Goal: Communication & Community: Answer question/provide support

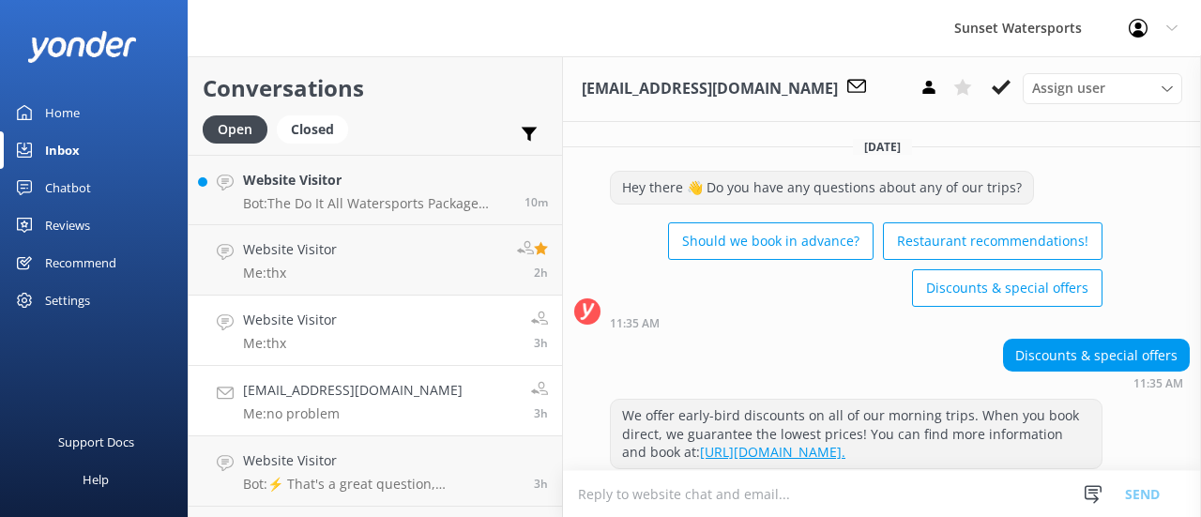
scroll to position [826, 0]
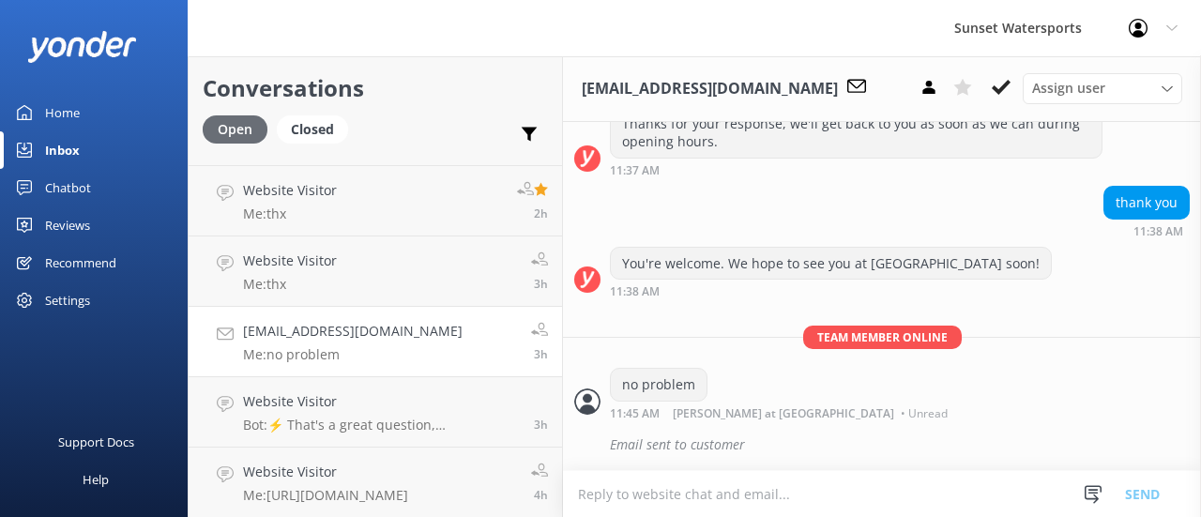
click at [237, 126] on div "Open" at bounding box center [235, 129] width 65 height 28
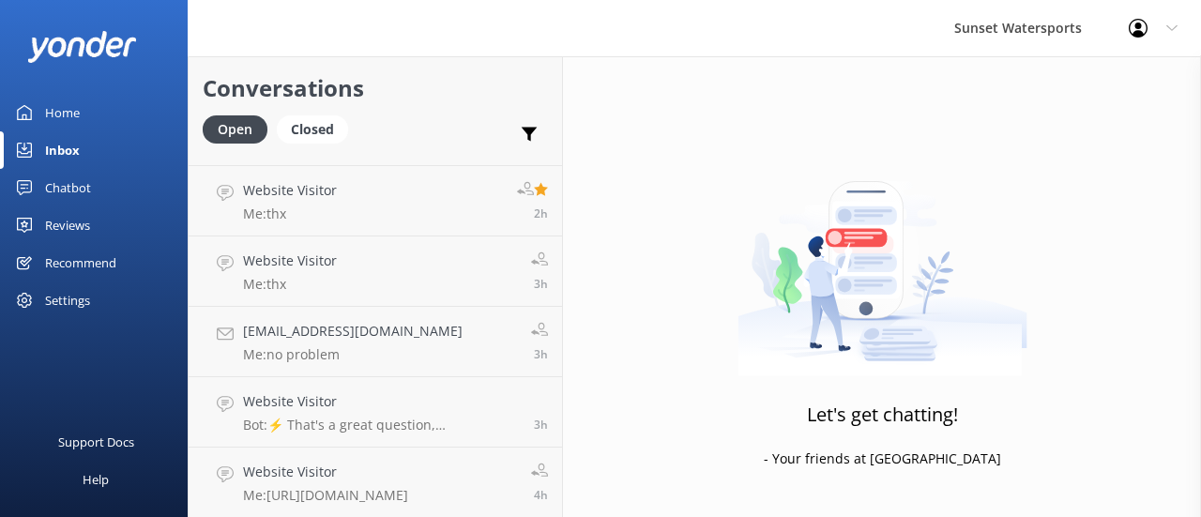
scroll to position [200, 0]
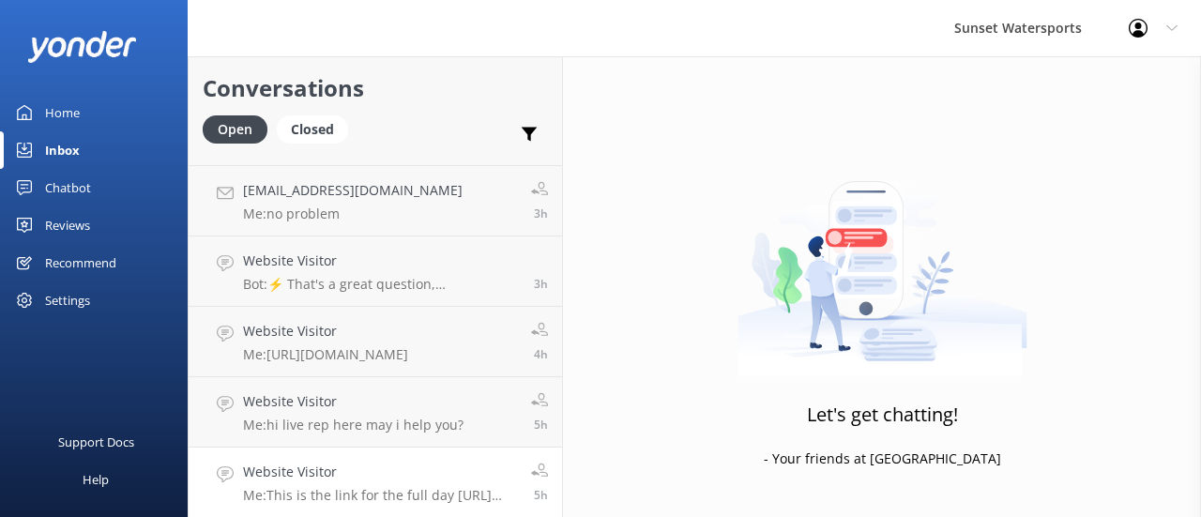
click at [353, 491] on p "Me: This is the link for the full day [URL][DOMAIN_NAME]" at bounding box center [380, 495] width 274 height 17
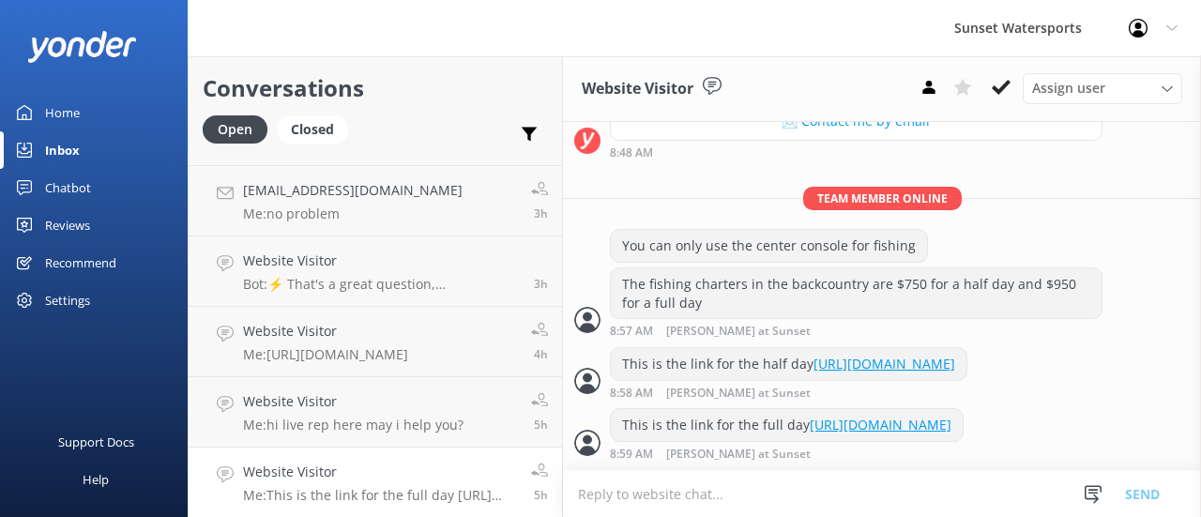
scroll to position [664, 0]
click at [1006, 91] on icon at bounding box center [1001, 87] width 19 height 19
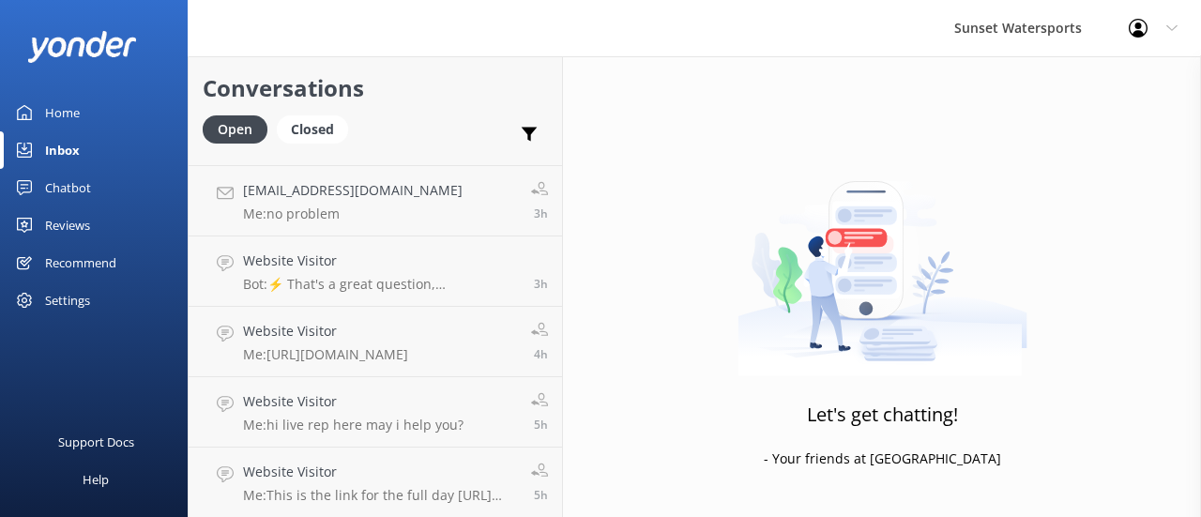
scroll to position [129, 0]
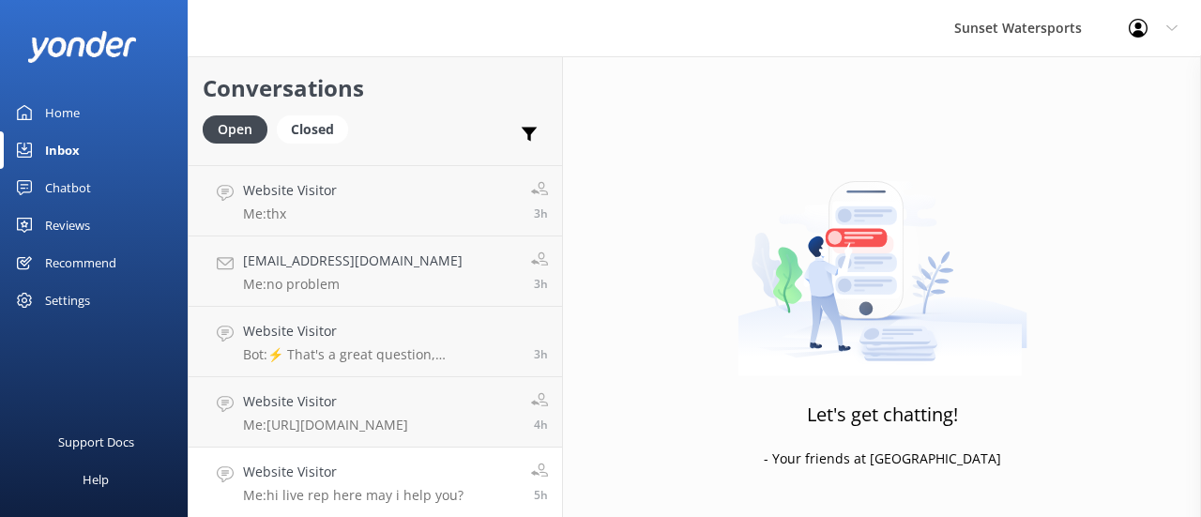
click at [422, 487] on p "Me: hi live rep here may i help you?" at bounding box center [353, 495] width 220 height 17
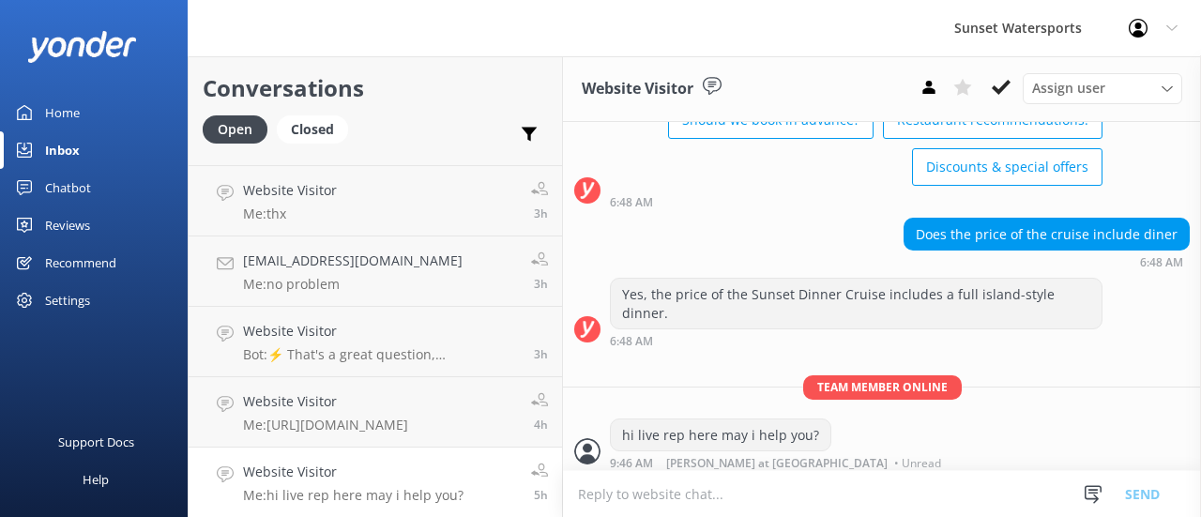
scroll to position [126, 0]
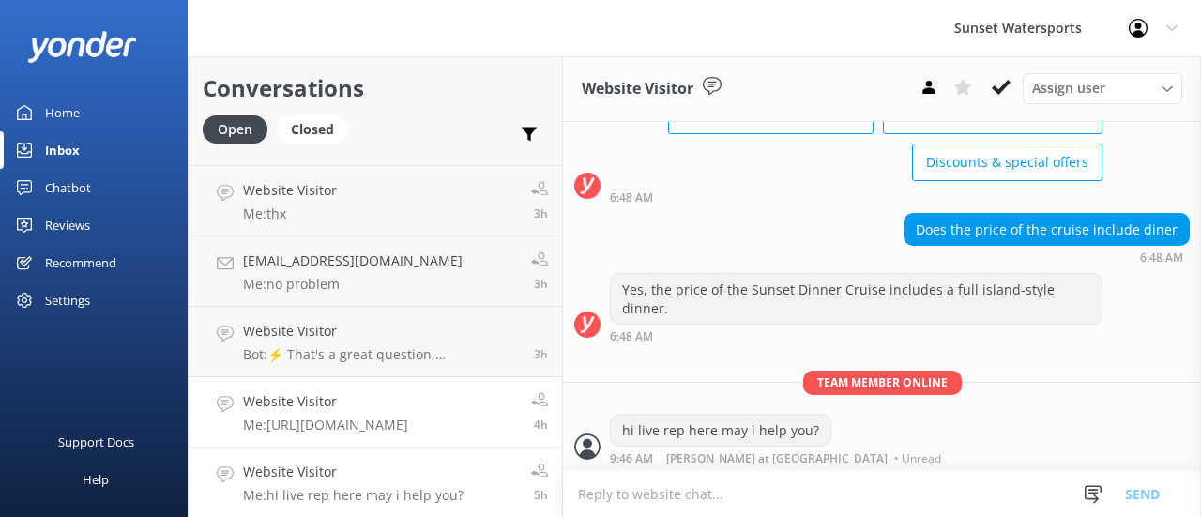
click at [312, 415] on div "Website Visitor Me: [URL][DOMAIN_NAME]" at bounding box center [325, 411] width 165 height 41
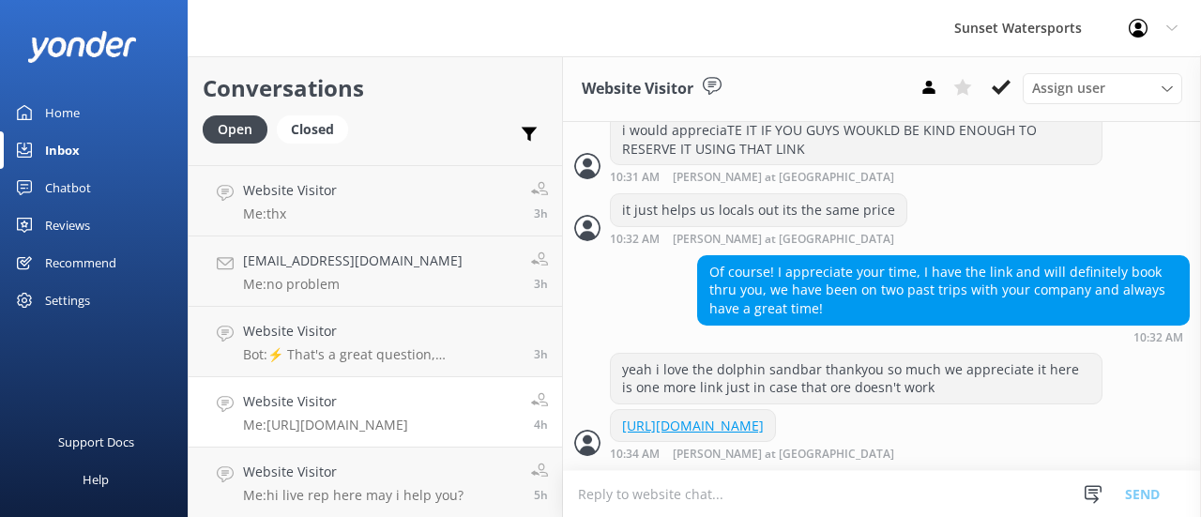
scroll to position [1395, 0]
click at [291, 346] on p "Bot: ⚡ That's a great question, unfortunately I do not know the answer. I'm goi…" at bounding box center [381, 354] width 277 height 17
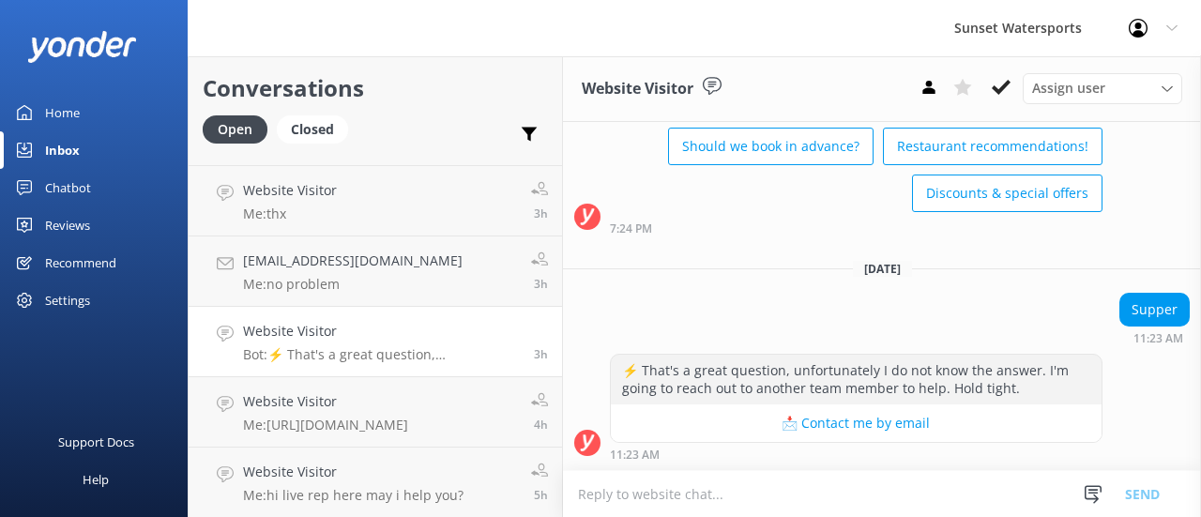
scroll to position [978, 0]
click at [1005, 95] on icon at bounding box center [1001, 87] width 19 height 19
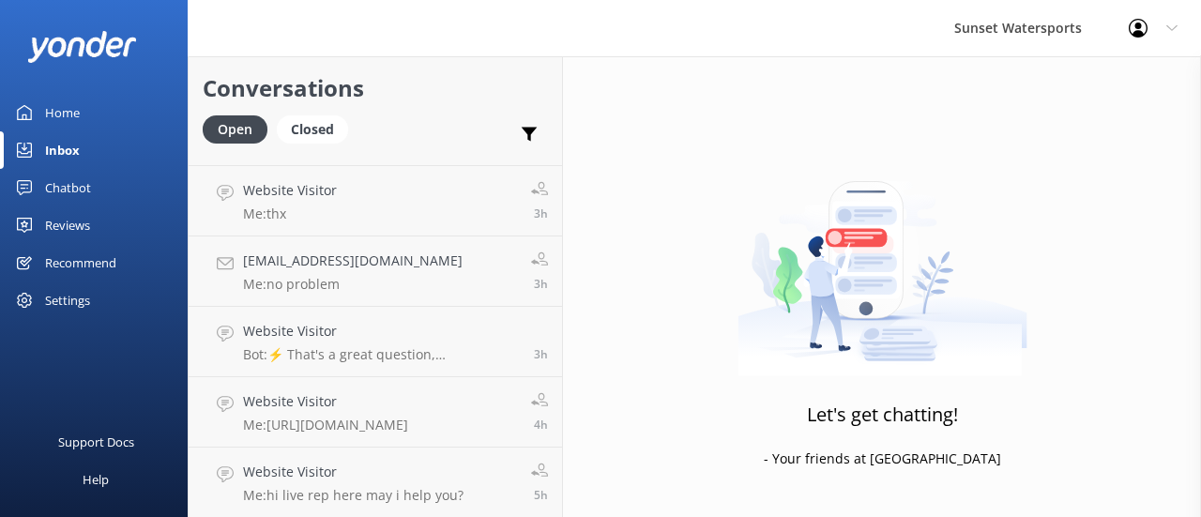
scroll to position [59, 0]
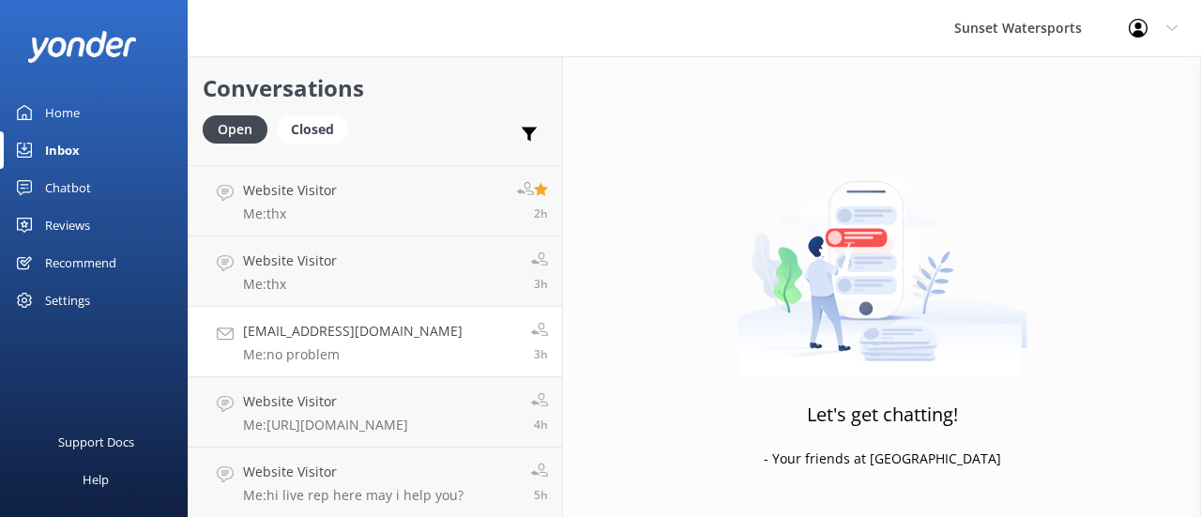
click at [316, 350] on p "Me: no problem" at bounding box center [353, 354] width 220 height 17
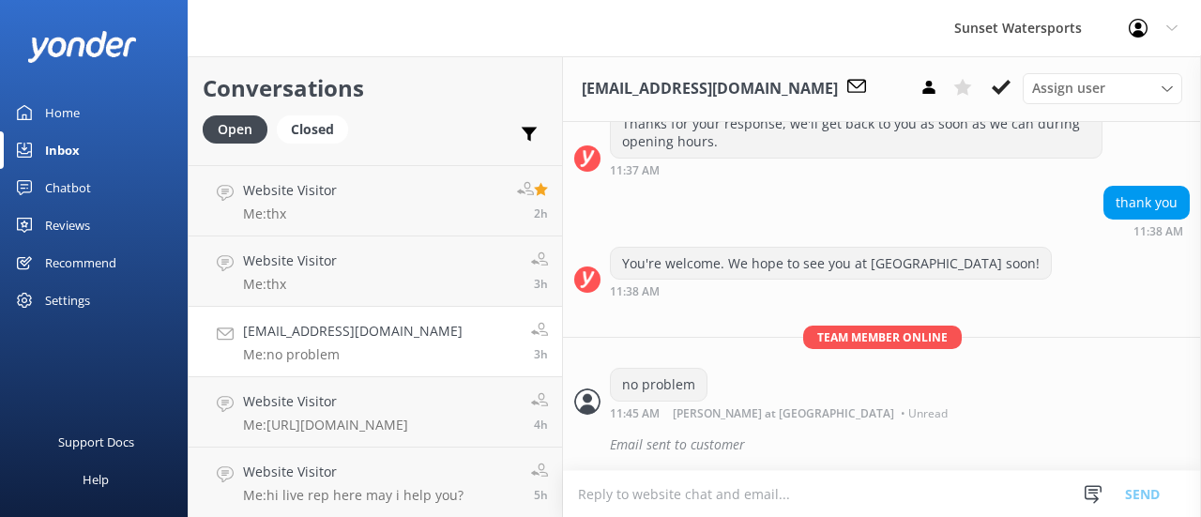
scroll to position [826, 0]
click at [284, 273] on div "Website Visitor Me: thx" at bounding box center [290, 271] width 94 height 41
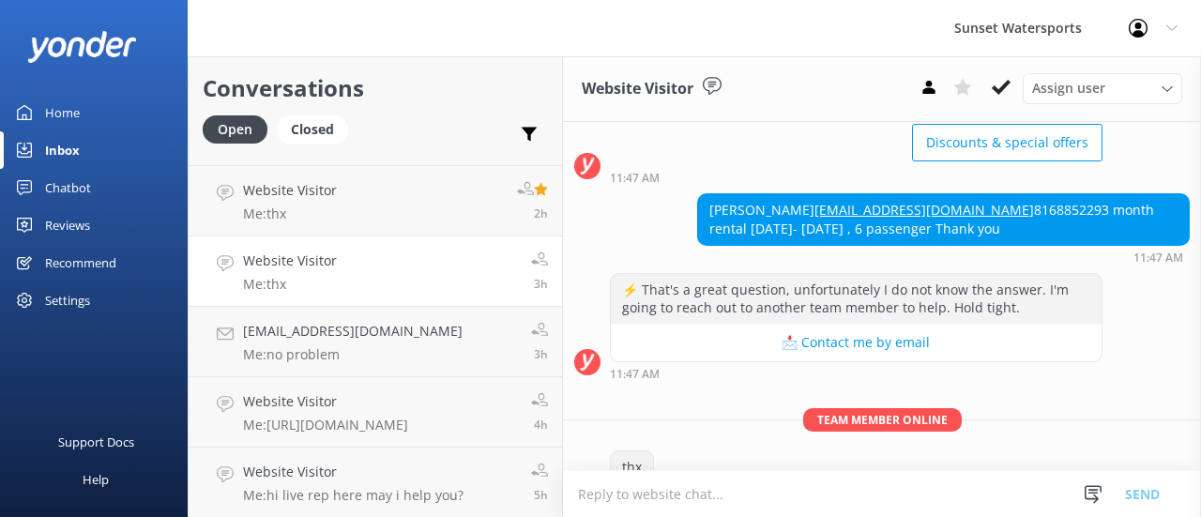
scroll to position [7455, 0]
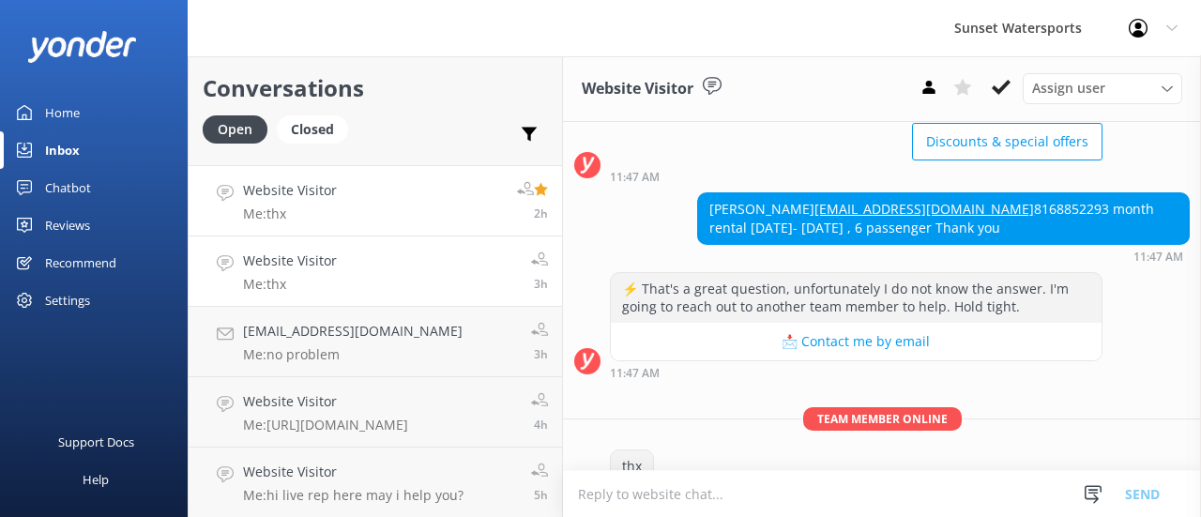
click at [281, 215] on p "Me: thx" at bounding box center [290, 213] width 94 height 17
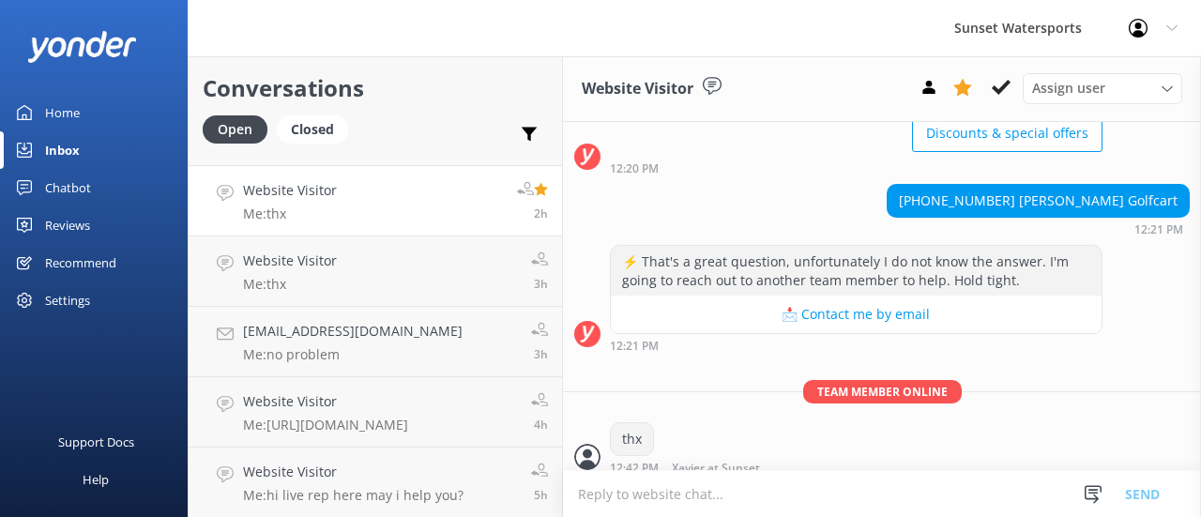
scroll to position [1223, 0]
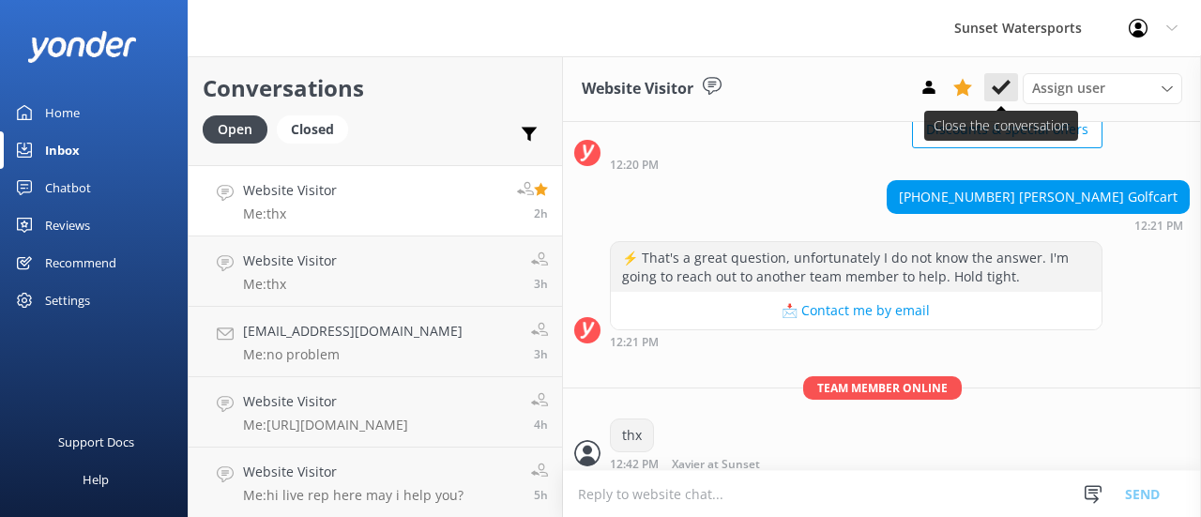
click at [1011, 88] on icon at bounding box center [1001, 87] width 19 height 19
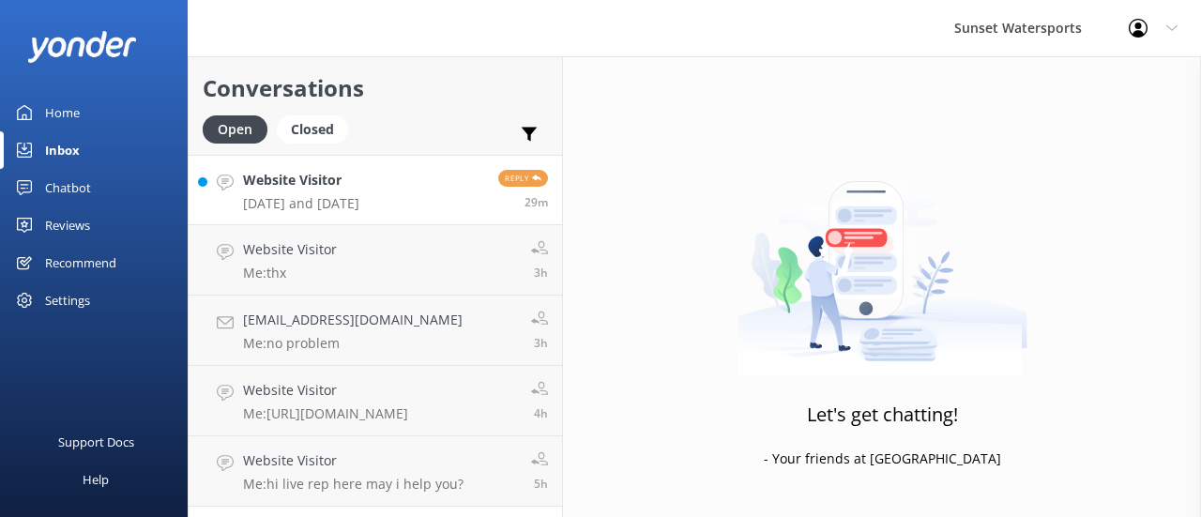
click at [313, 198] on p "[DATE] and [DATE]" at bounding box center [301, 203] width 116 height 17
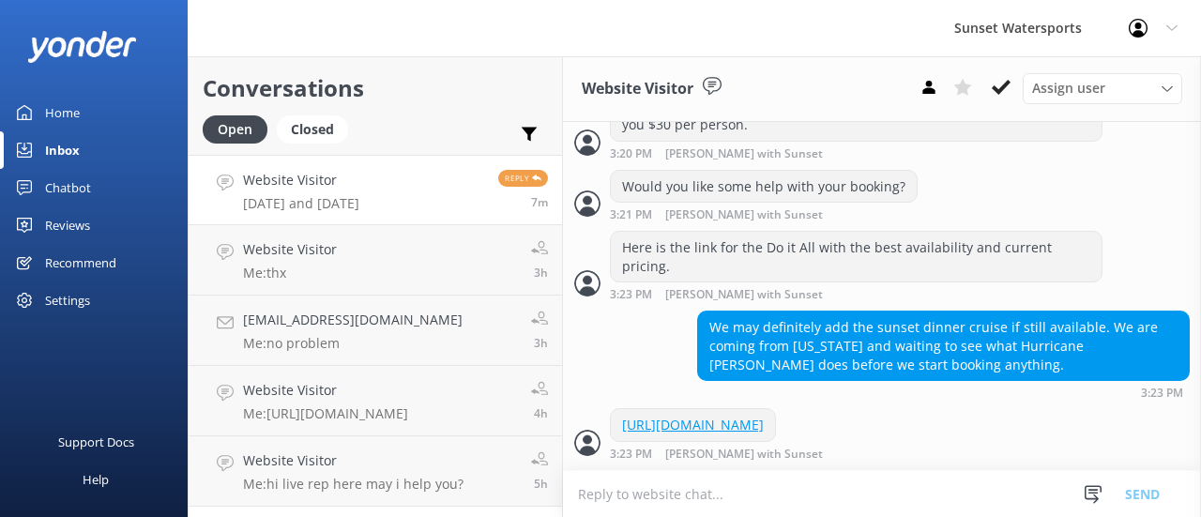
scroll to position [1351, 0]
click at [314, 195] on p "[DATE] and [DATE]" at bounding box center [301, 203] width 116 height 17
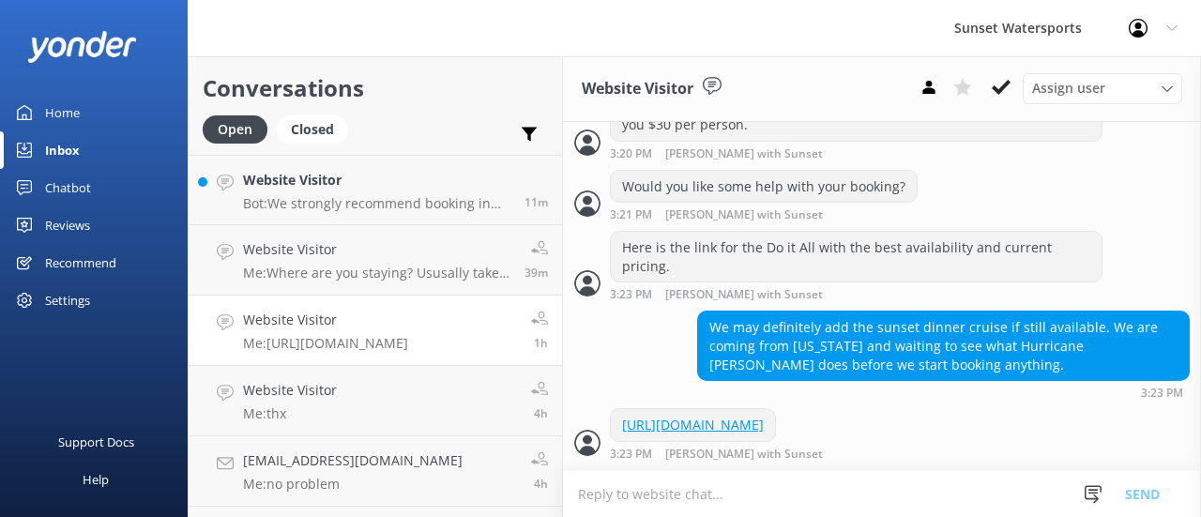
click at [1180, 29] on div "Profile Settings Logout" at bounding box center [1153, 28] width 96 height 56
click at [1092, 134] on link "Logout" at bounding box center [1108, 126] width 188 height 47
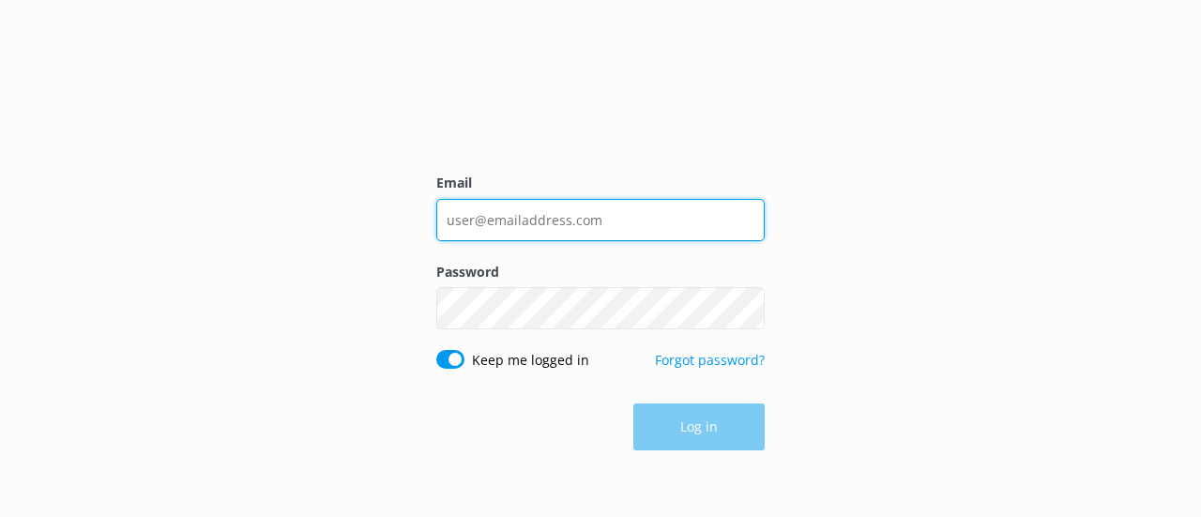
type input "[EMAIL_ADDRESS][DOMAIN_NAME]"
